Goal: Task Accomplishment & Management: Use online tool/utility

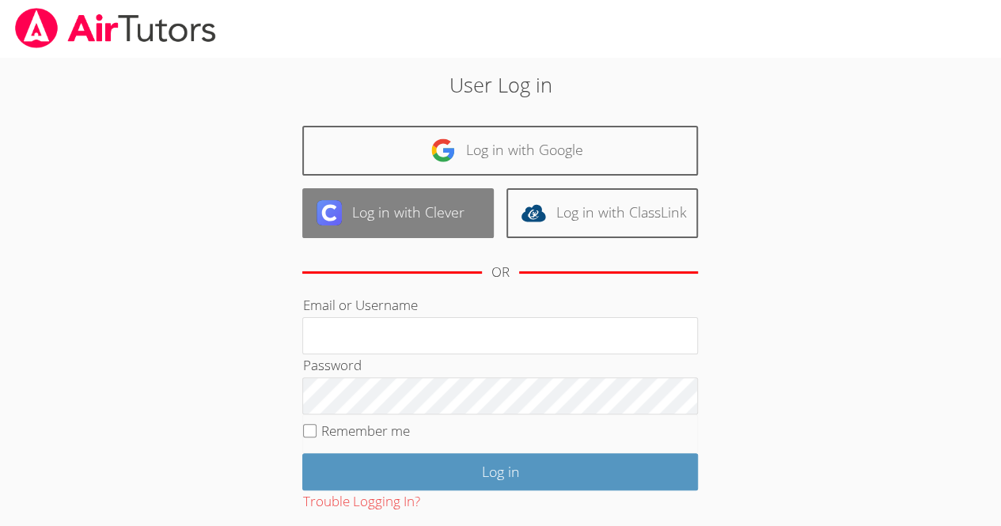
click at [446, 195] on link "Log in with Clever" at bounding box center [397, 213] width 191 height 50
click at [384, 212] on link "Log in with Clever" at bounding box center [397, 213] width 191 height 50
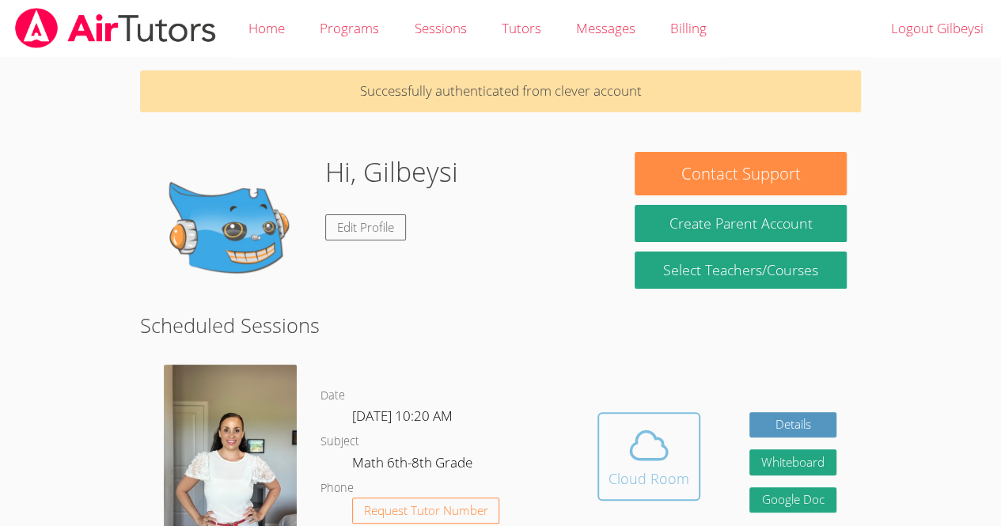
click at [646, 431] on icon at bounding box center [648, 445] width 36 height 28
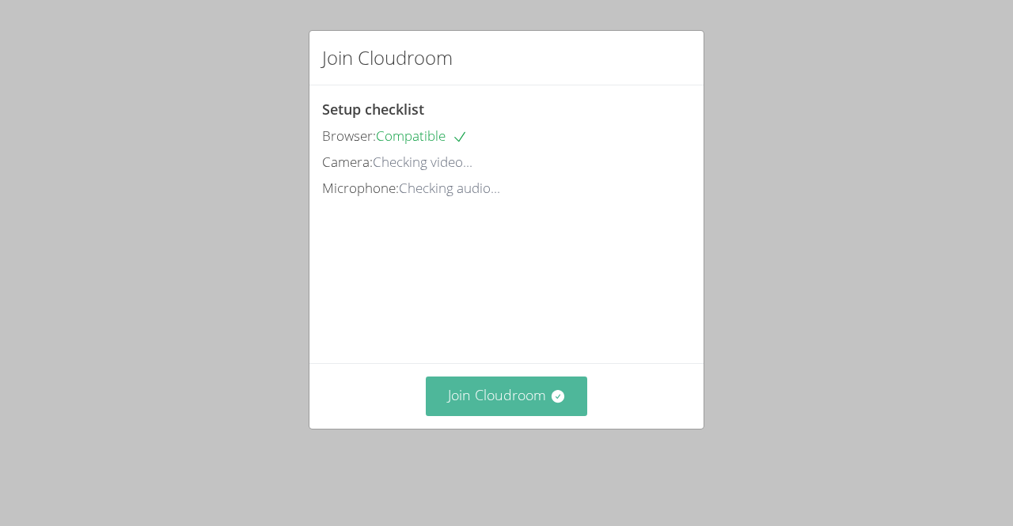
click at [553, 415] on button "Join Cloudroom" at bounding box center [507, 396] width 162 height 39
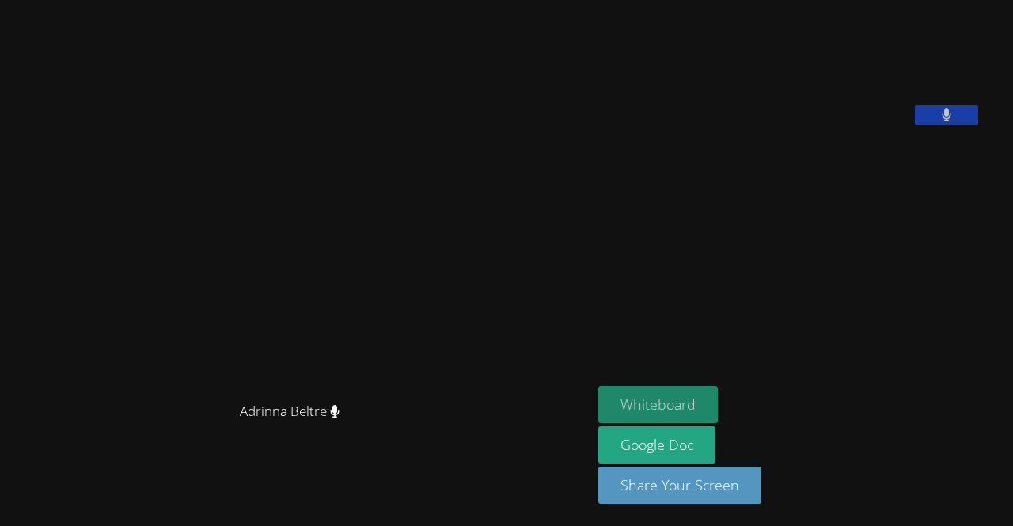
click at [676, 399] on button "Whiteboard" at bounding box center [657, 404] width 119 height 37
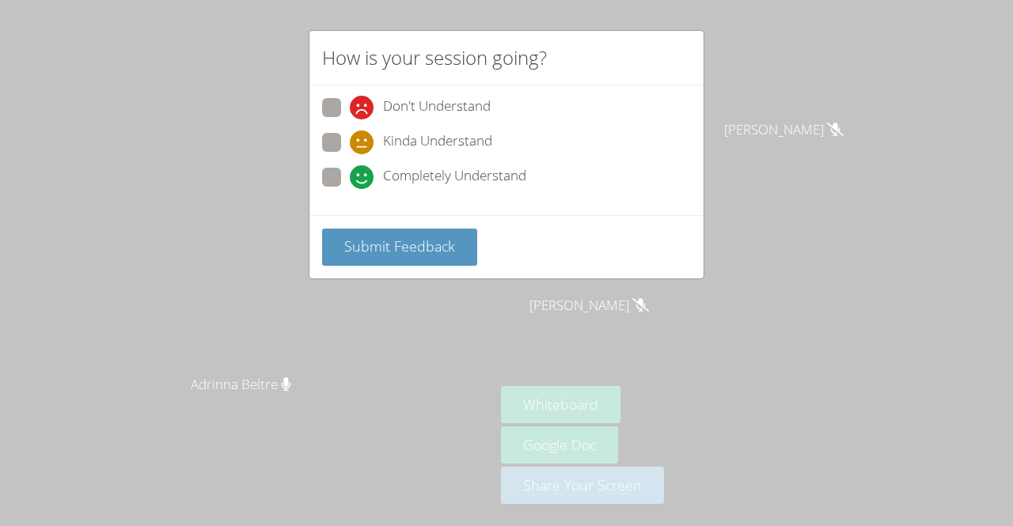
click at [426, 240] on span "Submit Feedback" at bounding box center [399, 246] width 111 height 19
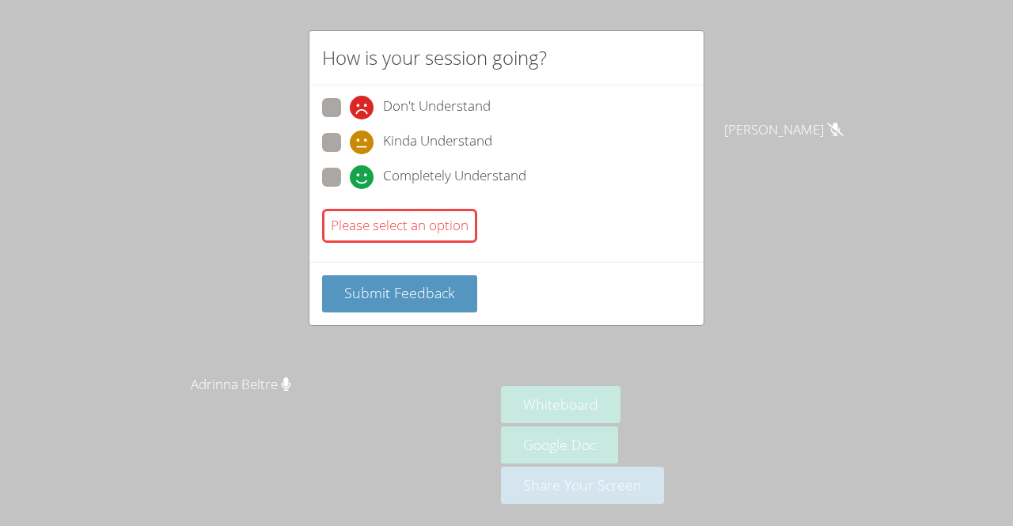
click at [392, 172] on span "Completely Understand" at bounding box center [454, 177] width 143 height 24
click at [363, 172] on input "Completely Understand" at bounding box center [356, 174] width 13 height 13
radio input "true"
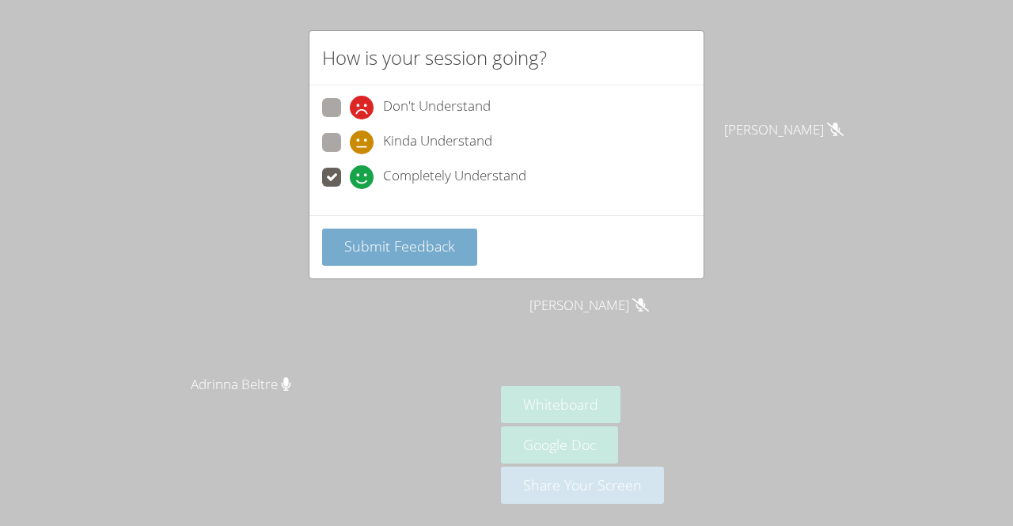
click at [392, 233] on button "Submit Feedback" at bounding box center [399, 247] width 155 height 37
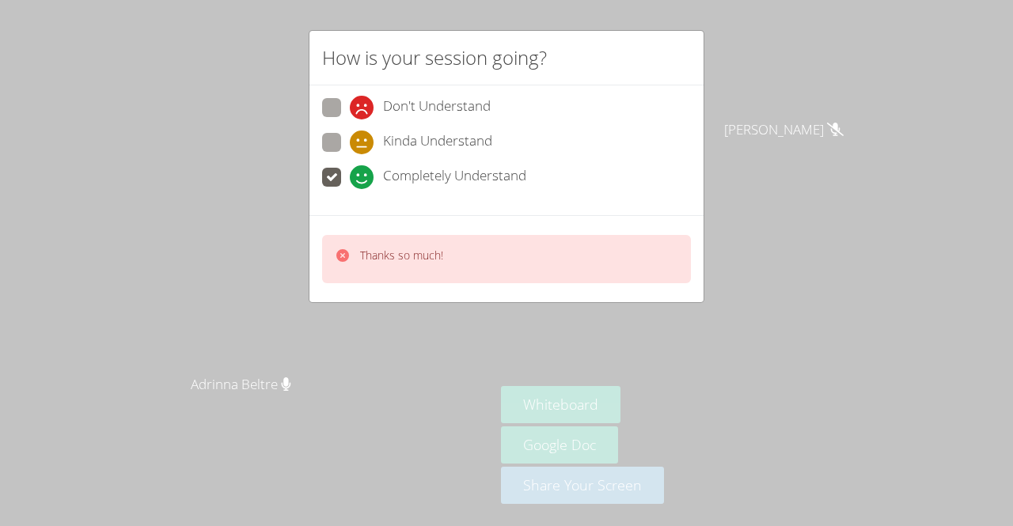
click at [563, 274] on div "Thanks so much!" at bounding box center [506, 259] width 369 height 48
